Goal: Information Seeking & Learning: Learn about a topic

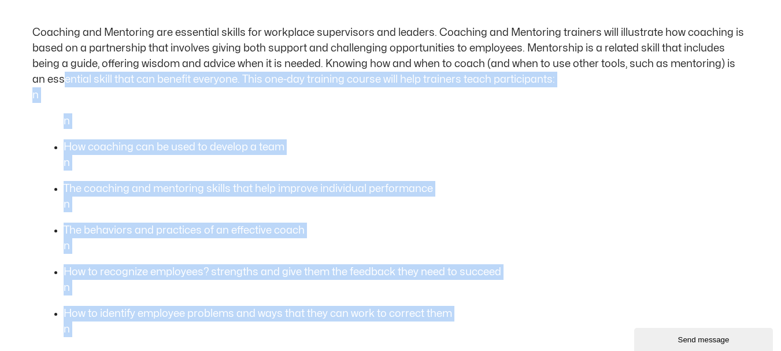
scroll to position [578, 0]
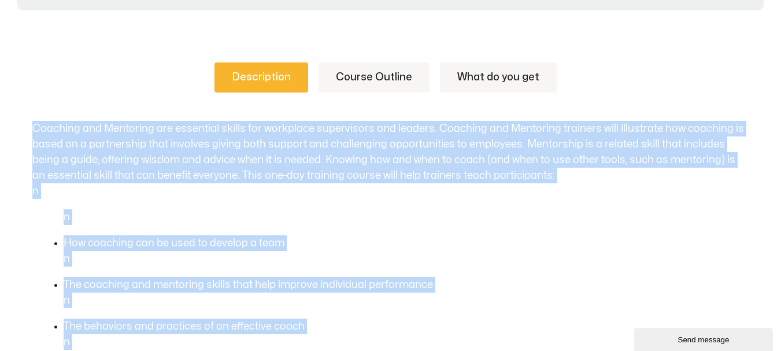
drag, startPoint x: 335, startPoint y: 223, endPoint x: 28, endPoint y: 129, distance: 321.1
copy div "Coaching and Mentoring are essential skills for workplace supervisors and leade…"
click at [359, 74] on link "Course Outline" at bounding box center [374, 77] width 111 height 30
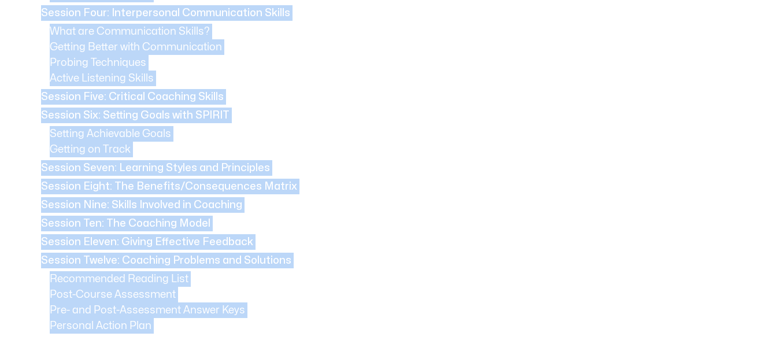
scroll to position [932, 0]
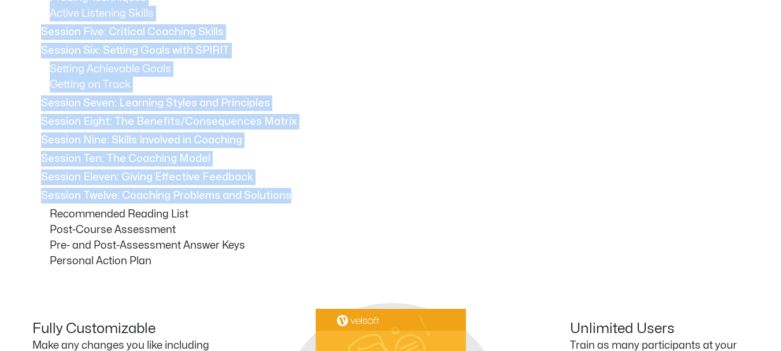
drag, startPoint x: 43, startPoint y: 145, endPoint x: 295, endPoint y: 197, distance: 257.5
click at [295, 197] on div "How to Use This Guide Session One: Course Overview Session Two: Defining Coachi…" at bounding box center [390, 18] width 717 height 502
copy div "Session One: Course Overview Session Two: Defining Coaching and Mentoring Coach…"
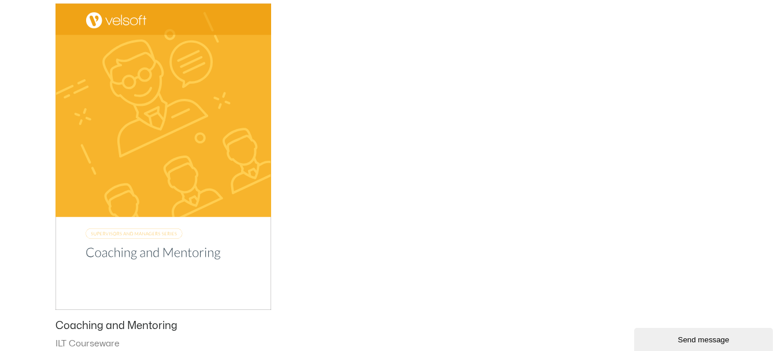
scroll to position [731, 0]
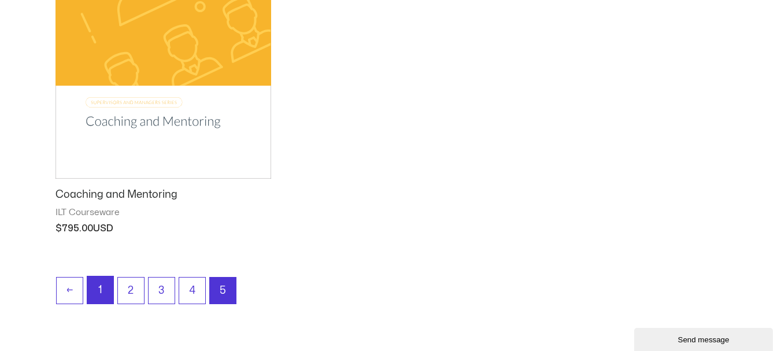
click at [103, 288] on link "1" at bounding box center [100, 289] width 26 height 27
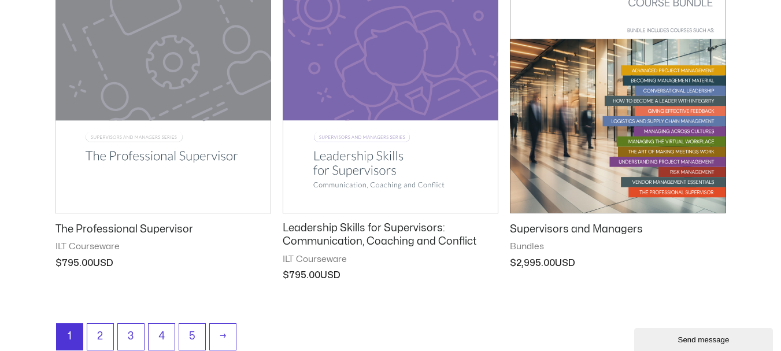
scroll to position [1272, 0]
click at [366, 237] on h2 "Leadership Skills for Supervisors: Communication, Coaching and Conflict" at bounding box center [391, 234] width 216 height 27
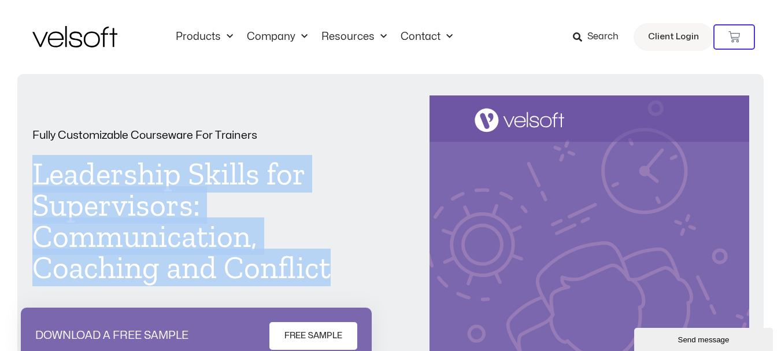
drag, startPoint x: 342, startPoint y: 267, endPoint x: 37, endPoint y: 165, distance: 321.2
click at [37, 165] on h1 "Leadership Skills for Supervisors: Communication, Coaching and Conflict" at bounding box center [191, 220] width 319 height 125
copy h1 "Leadership Skills for Supervisors: Communication, Coaching and Conflict"
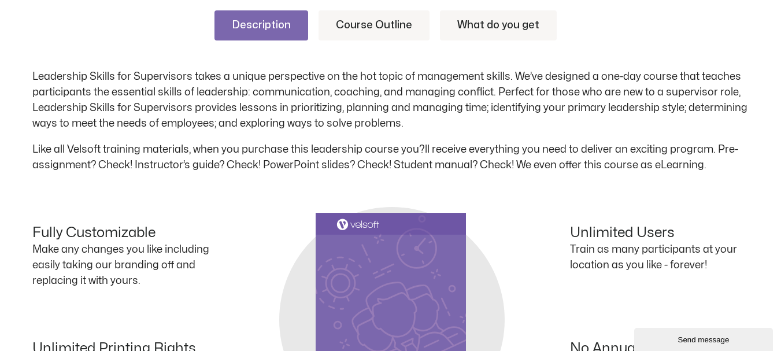
scroll to position [636, 0]
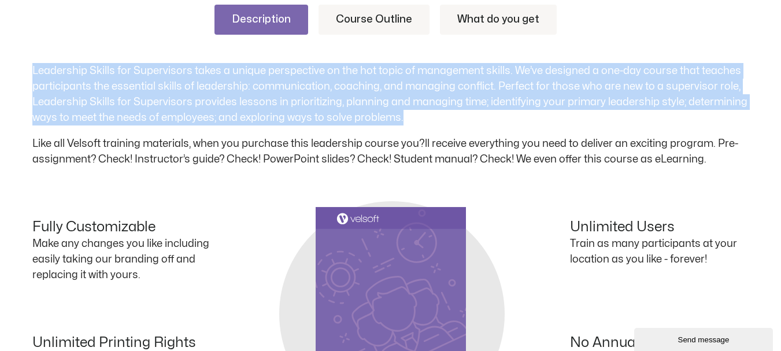
drag, startPoint x: 416, startPoint y: 117, endPoint x: 32, endPoint y: 63, distance: 387.0
click at [32, 63] on p "Leadership Skills for Supervisors takes a unique perspective on the hot topic o…" at bounding box center [390, 94] width 717 height 62
copy p "Leadership Skills for Supervisors takes a unique perspective on the hot topic o…"
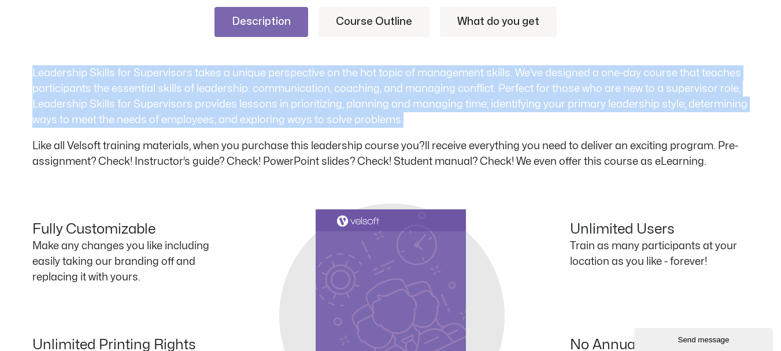
scroll to position [416, 0]
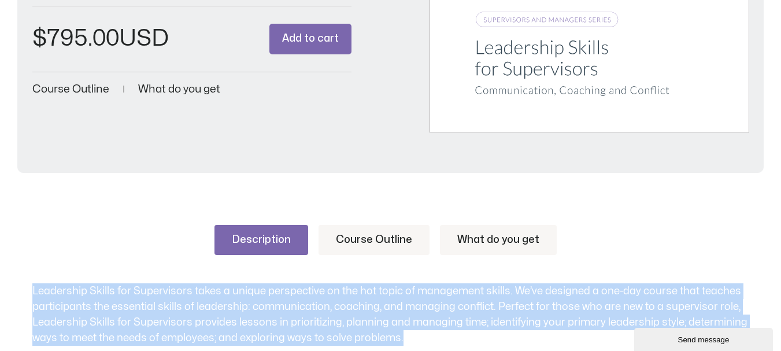
click at [388, 243] on link "Course Outline" at bounding box center [374, 240] width 111 height 30
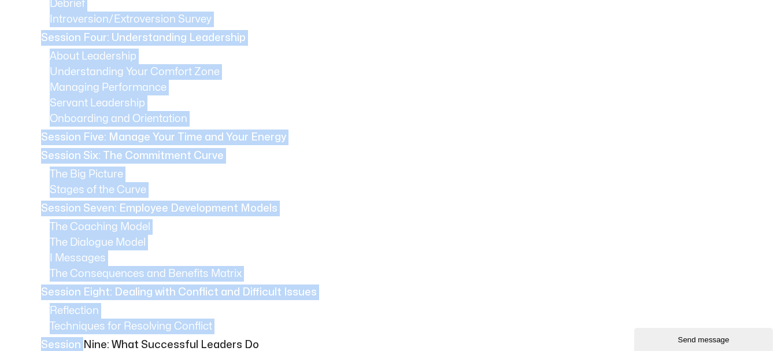
scroll to position [930, 0]
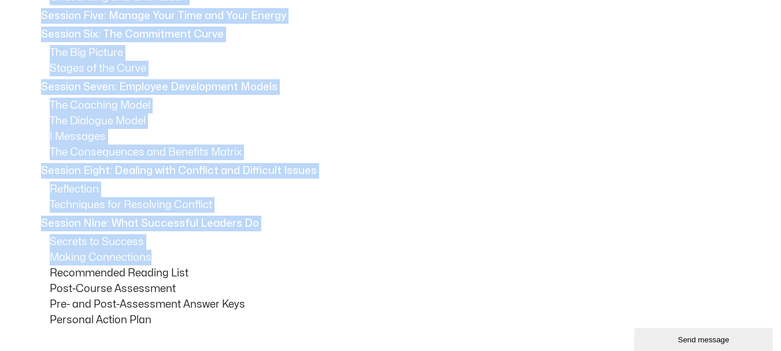
drag, startPoint x: 41, startPoint y: 79, endPoint x: 277, endPoint y: 249, distance: 290.8
click at [277, 249] on div "How to Use This Guide Session One: Course Overview Session Two: Pre-Assignment …" at bounding box center [390, 48] width 717 height 558
copy div "Session One: Course Overview Session Two: Pre-Assignment Review Session Three: …"
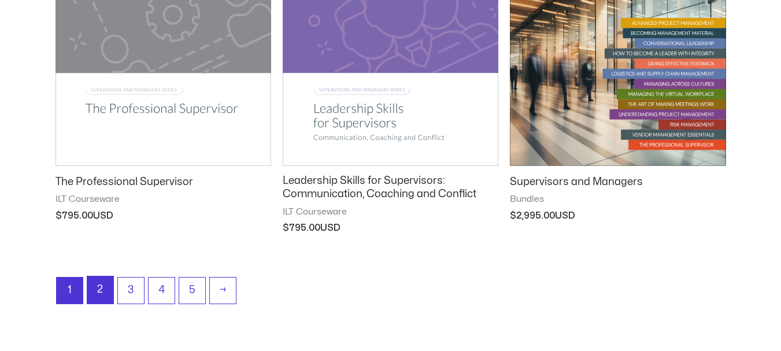
click at [103, 282] on link "2" at bounding box center [100, 289] width 26 height 27
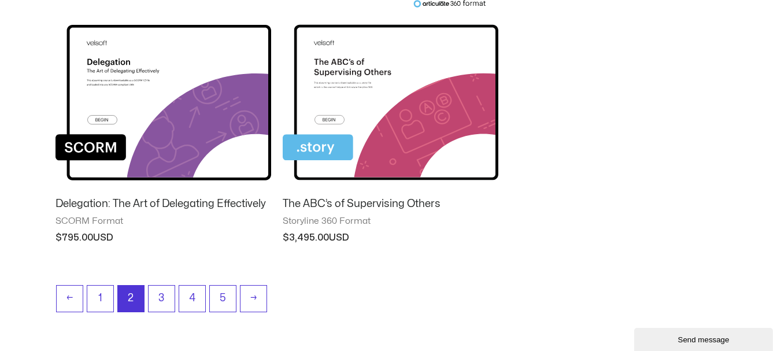
scroll to position [1163, 0]
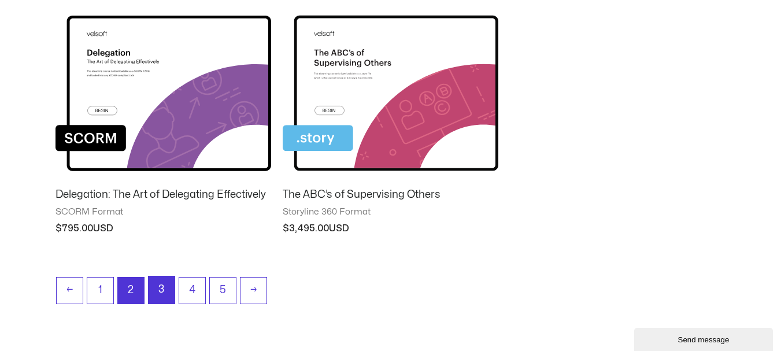
click at [169, 290] on link "3" at bounding box center [162, 289] width 26 height 27
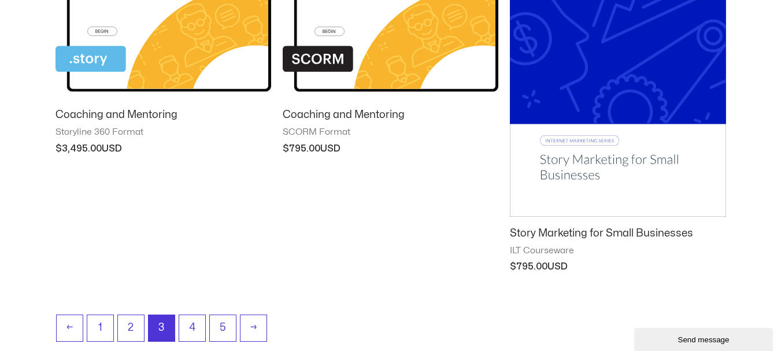
scroll to position [1188, 0]
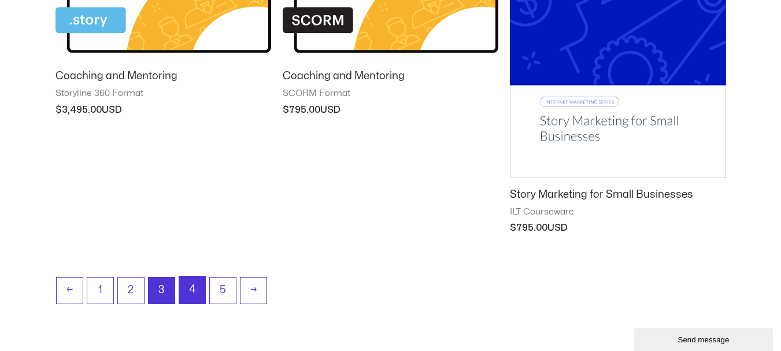
click at [187, 283] on link "4" at bounding box center [192, 289] width 26 height 27
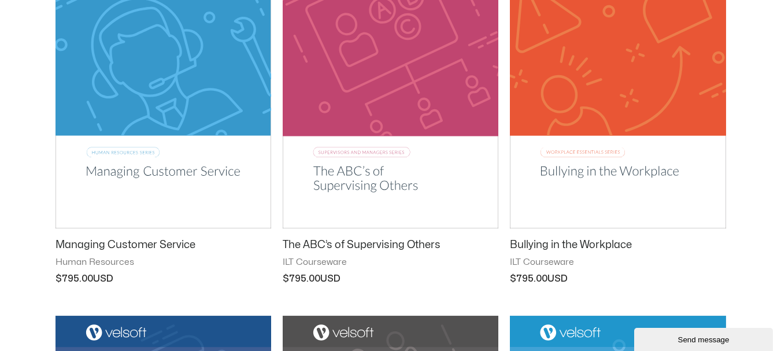
scroll to position [751, 0]
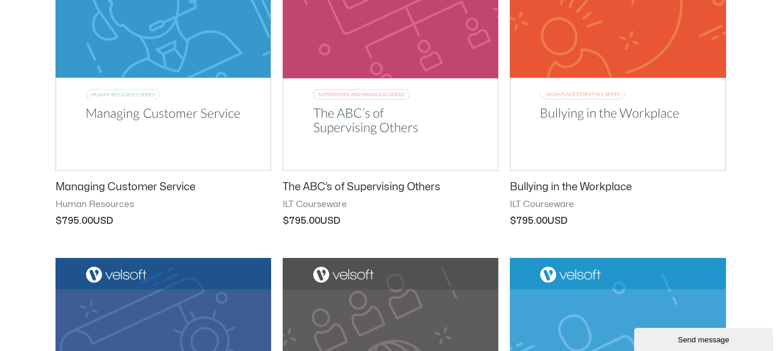
click at [352, 184] on h2 "The ABC’s of Supervising Others" at bounding box center [391, 186] width 216 height 13
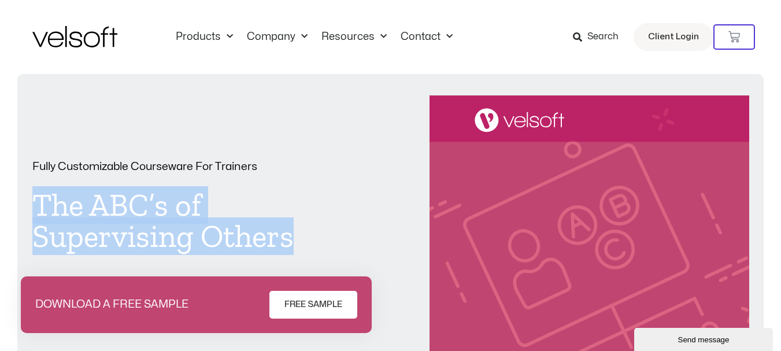
drag, startPoint x: 298, startPoint y: 235, endPoint x: 35, endPoint y: 196, distance: 265.9
click at [35, 196] on h1 "The ABC’s of Supervising Others" at bounding box center [191, 221] width 319 height 62
copy h1 "The ABC’s of Supervising Others"
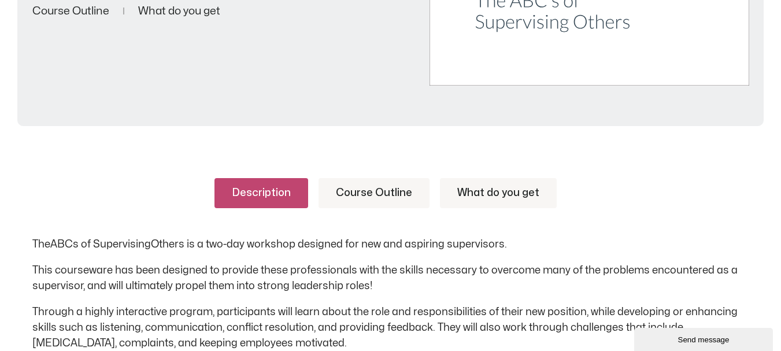
scroll to position [636, 0]
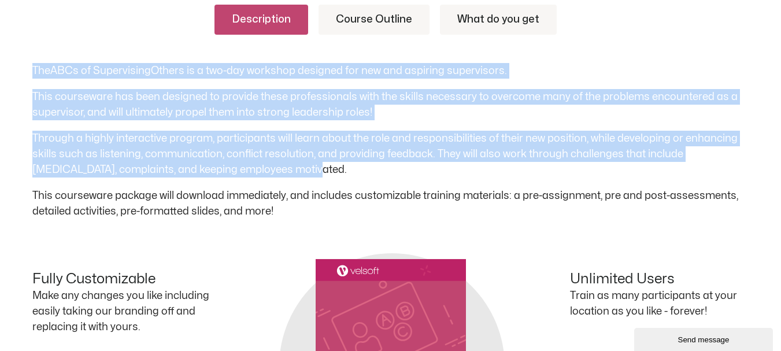
drag, startPoint x: 35, startPoint y: 68, endPoint x: 268, endPoint y: 169, distance: 254.5
click at [268, 169] on div "The ABCs of Supervising Others is a two-day workshop designed for new and aspir…" at bounding box center [390, 141] width 717 height 156
copy div "The ABCs of Supervising Others is a two-day workshop designed for new and aspir…"
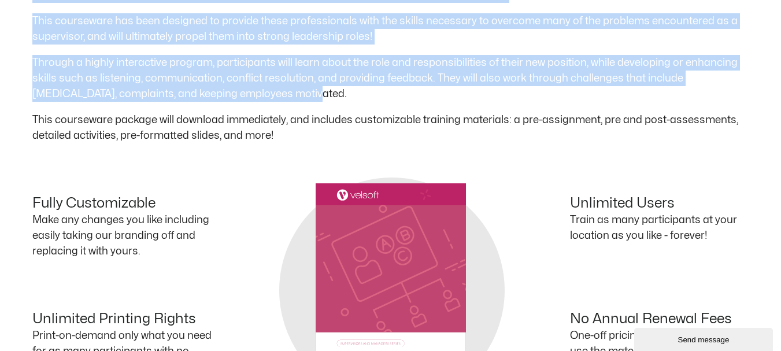
scroll to position [578, 0]
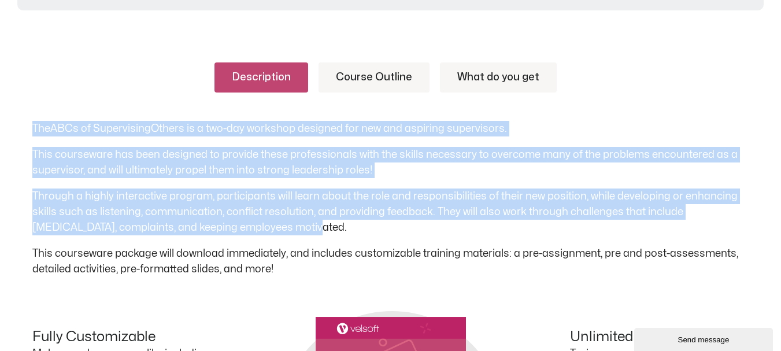
click at [384, 73] on link "Course Outline" at bounding box center [374, 77] width 111 height 30
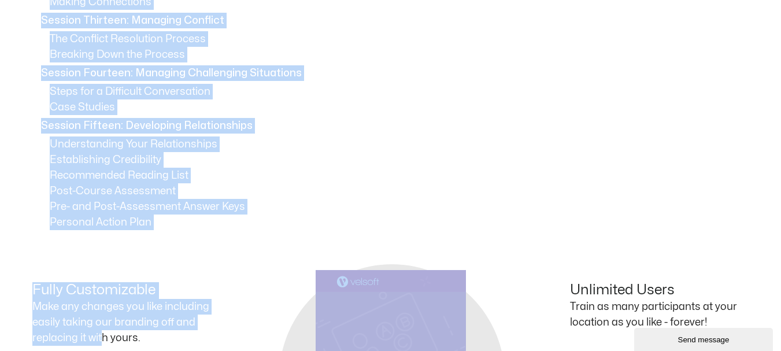
scroll to position [1452, 0]
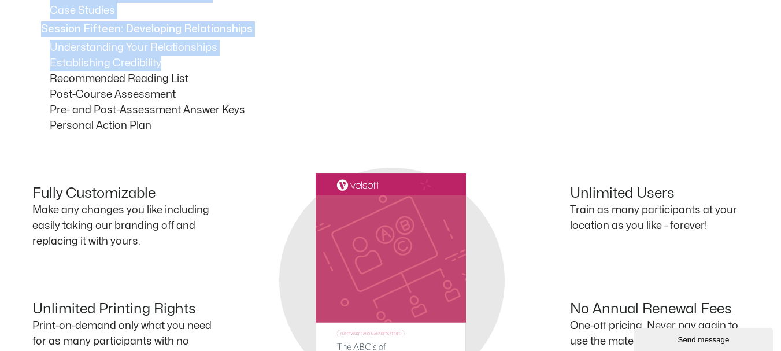
drag, startPoint x: 38, startPoint y: 144, endPoint x: 245, endPoint y: 68, distance: 220.6
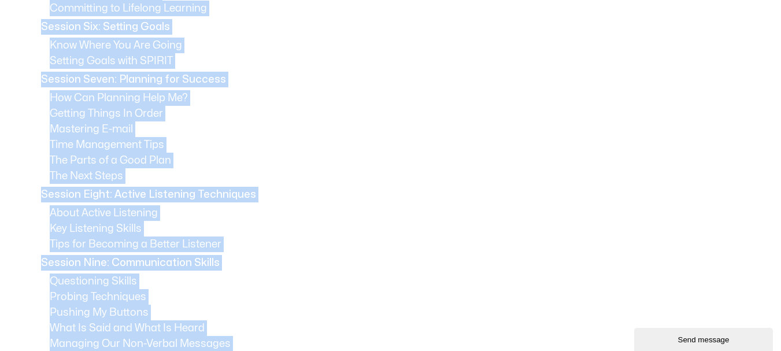
scroll to position [874, 0]
copy div "Session One: Course Overview Session Two: Pre-Assignment Review Session Three: …"
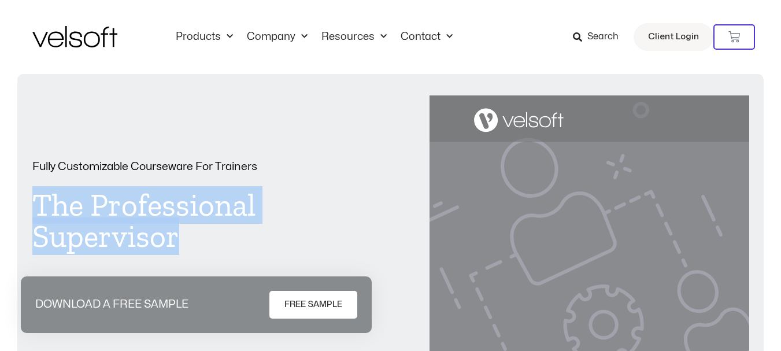
drag, startPoint x: 183, startPoint y: 240, endPoint x: 23, endPoint y: 191, distance: 166.9
click at [23, 191] on div "Fully Customizable Courseware For Trainers The Professional Supervisor DOWNLOAD…" at bounding box center [390, 331] width 746 height 515
copy h1 "The Professional Supervisor"
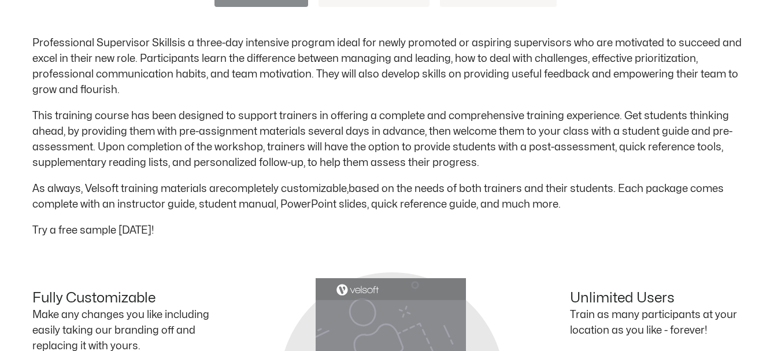
scroll to position [636, 0]
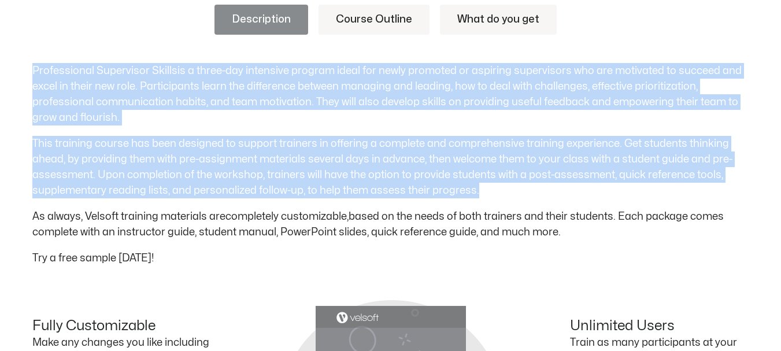
drag, startPoint x: 490, startPoint y: 191, endPoint x: 35, endPoint y: 66, distance: 471.3
click at [35, 66] on div "Professional Supervisor Skills is a three-day intensive program ideal for newly…" at bounding box center [390, 164] width 717 height 203
copy div "Professional Supervisor Skills is a three-day intensive program ideal for newly…"
click at [381, 21] on link "Course Outline" at bounding box center [374, 20] width 111 height 30
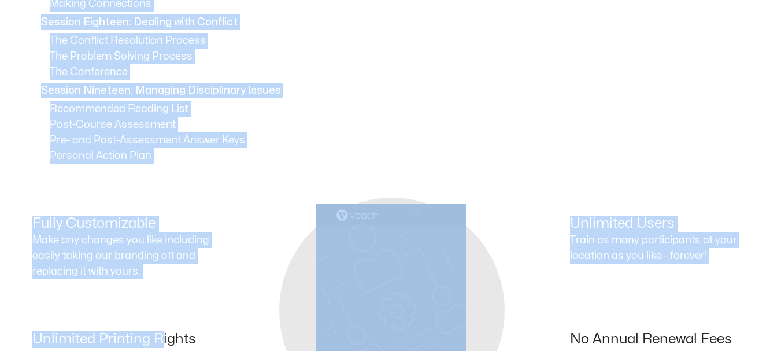
scroll to position [1734, 0]
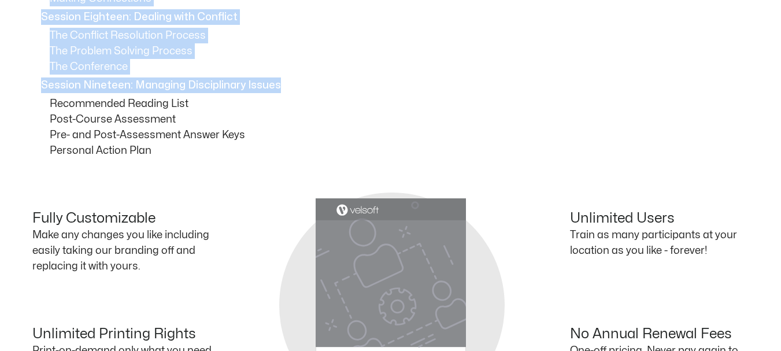
drag, startPoint x: 39, startPoint y: 85, endPoint x: 280, endPoint y: 91, distance: 241.7
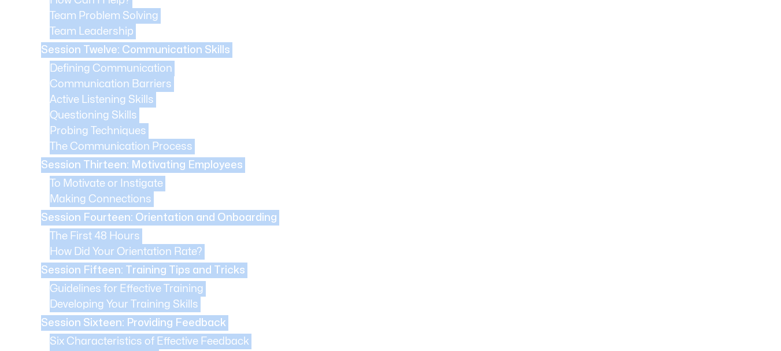
scroll to position [1272, 0]
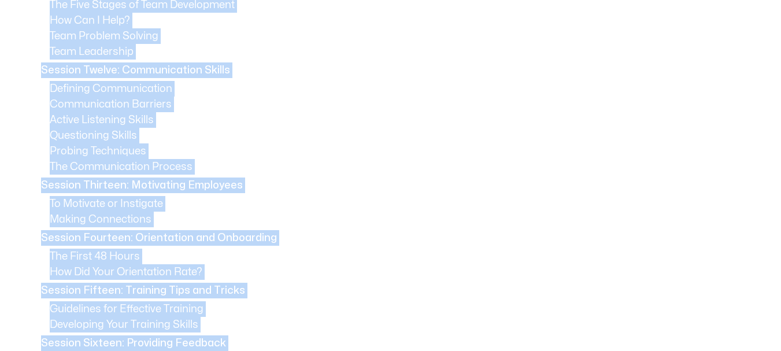
copy div "Loremip Dol: Sitame Consecte Adipisc Eli: Seddoeius te Inci Utla E Dolorema Ali…"
